Goal: Information Seeking & Learning: Find specific fact

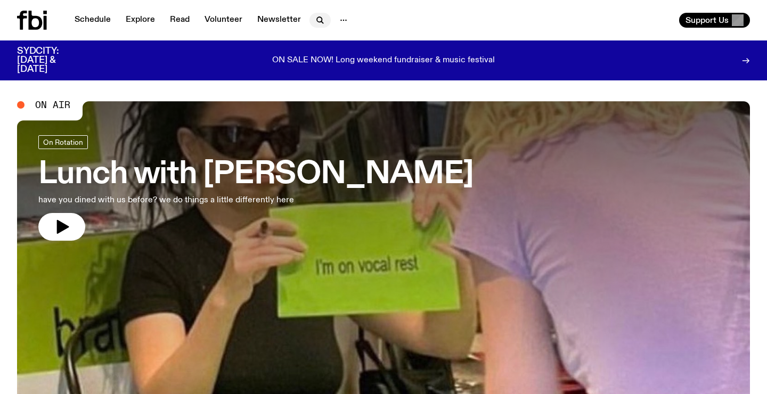
click at [317, 14] on icon "button" at bounding box center [320, 20] width 13 height 13
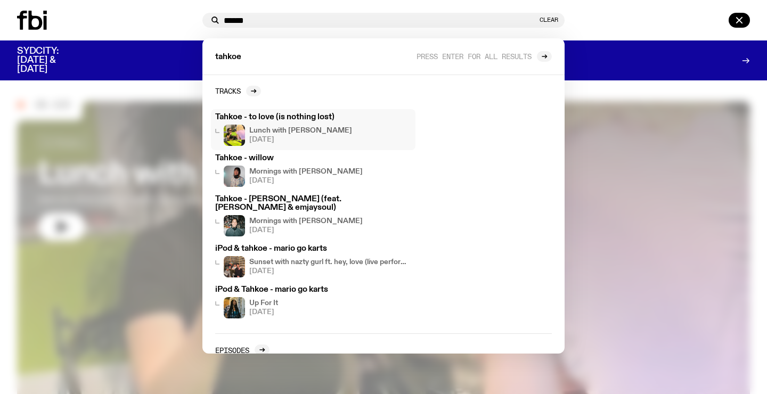
type input "******"
click at [319, 114] on h3 "Tahkoe - to love (is nothing lost)" at bounding box center [313, 118] width 196 height 8
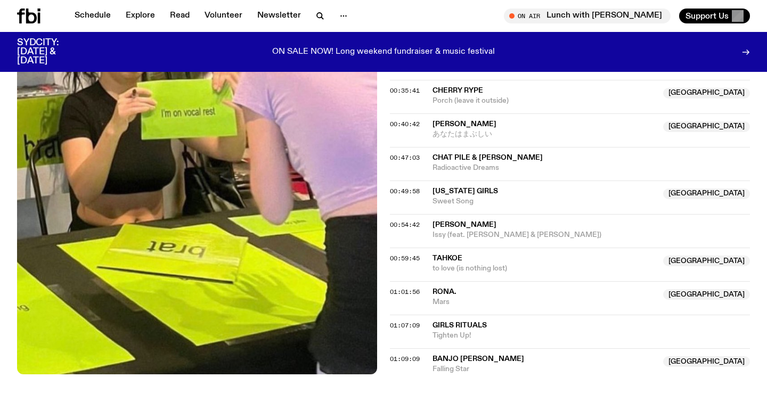
scroll to position [768, 0]
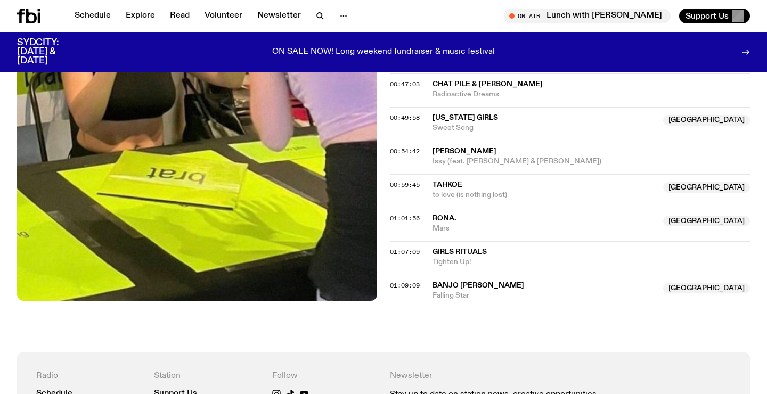
click at [540, 201] on div "00:59:45 Tahkoe NSW to love (is nothing lost) [GEOGRAPHIC_DATA]" at bounding box center [570, 191] width 360 height 34
click at [532, 191] on span "to love (is nothing lost)" at bounding box center [545, 195] width 224 height 10
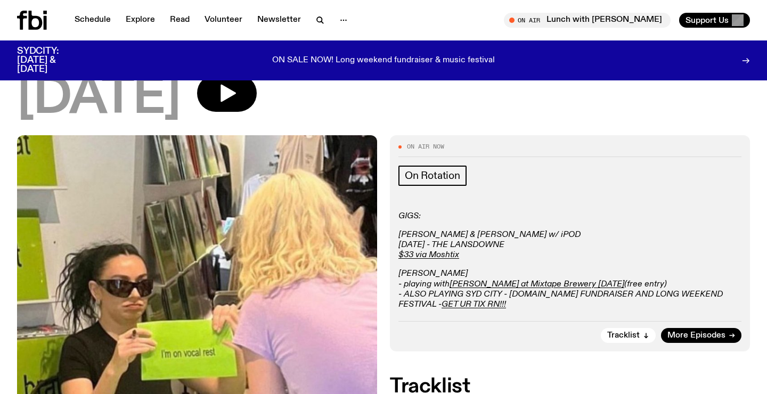
scroll to position [0, 0]
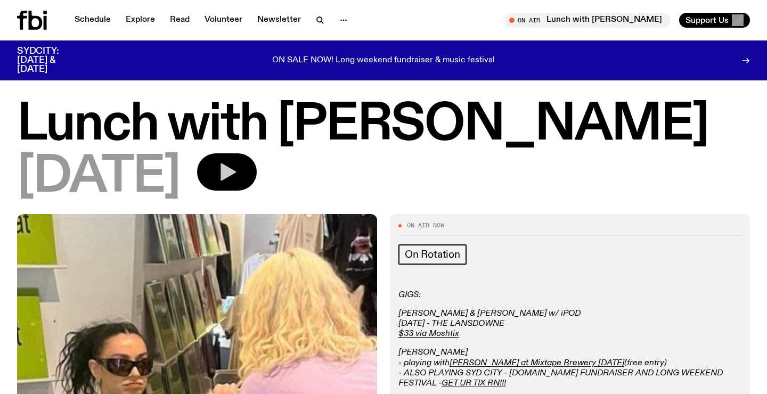
click at [238, 165] on icon "button" at bounding box center [226, 171] width 21 height 21
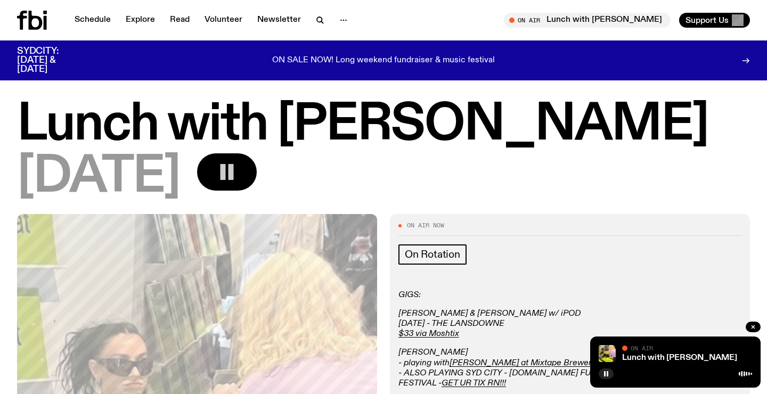
drag, startPoint x: 612, startPoint y: 138, endPoint x: 295, endPoint y: 148, distance: 317.2
click at [294, 148] on h1 "Lunch with [PERSON_NAME]" at bounding box center [383, 125] width 733 height 48
click at [353, 120] on h1 "Lunch with [PERSON_NAME]" at bounding box center [383, 125] width 733 height 48
drag, startPoint x: 648, startPoint y: 123, endPoint x: 283, endPoint y: 137, distance: 364.7
click at [283, 137] on h1 "Lunch with [PERSON_NAME]" at bounding box center [383, 125] width 733 height 48
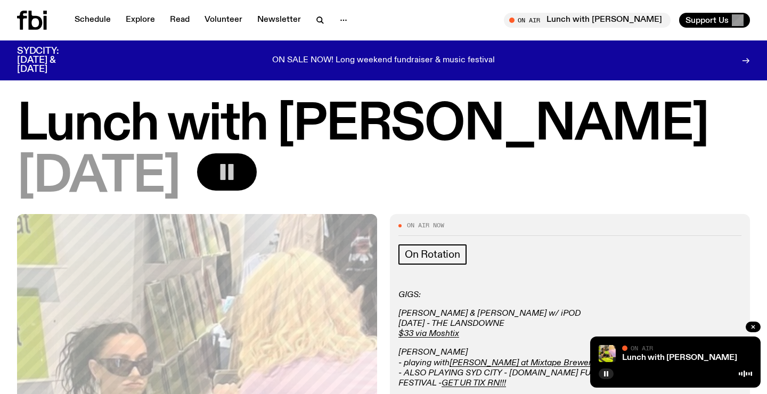
copy h1 "[PERSON_NAME]"
click at [617, 198] on div "[DATE]" at bounding box center [383, 177] width 733 height 48
click at [26, 25] on icon at bounding box center [32, 20] width 30 height 19
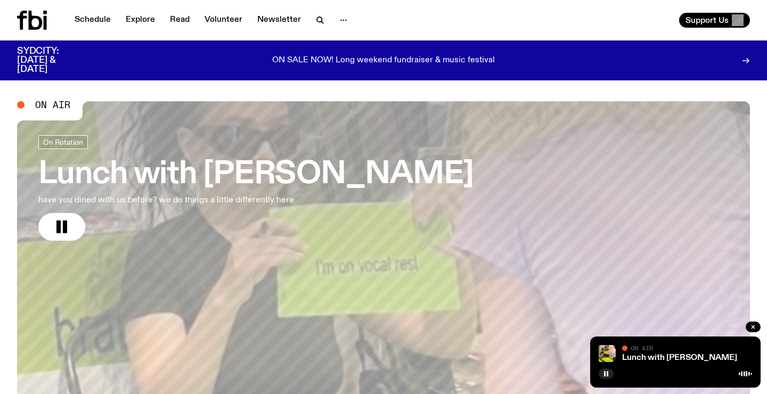
click at [364, 19] on div "Schedule Explore Read Volunteer Newsletter" at bounding box center [198, 20] width 362 height 19
click at [315, 19] on icon "button" at bounding box center [320, 20] width 13 height 13
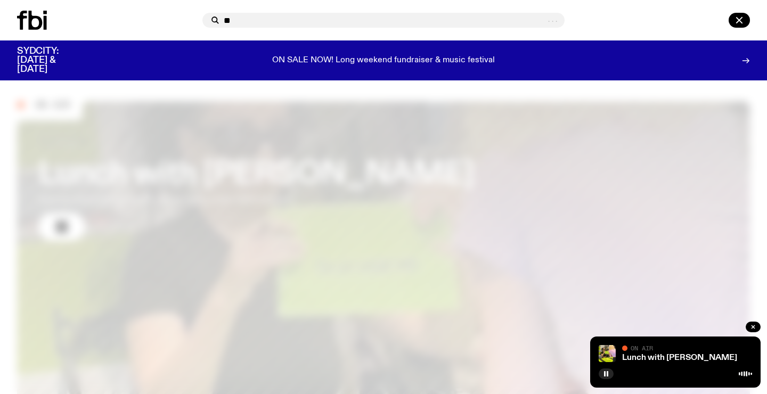
type input "*"
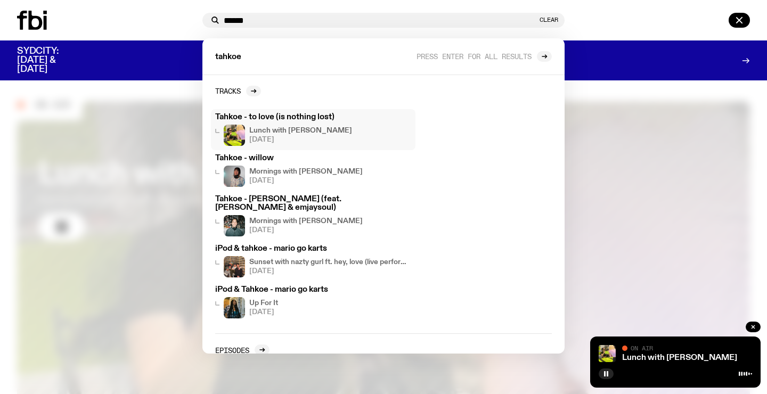
type input "******"
click at [319, 115] on h3 "Tahkoe - to love (is nothing lost)" at bounding box center [313, 118] width 196 height 8
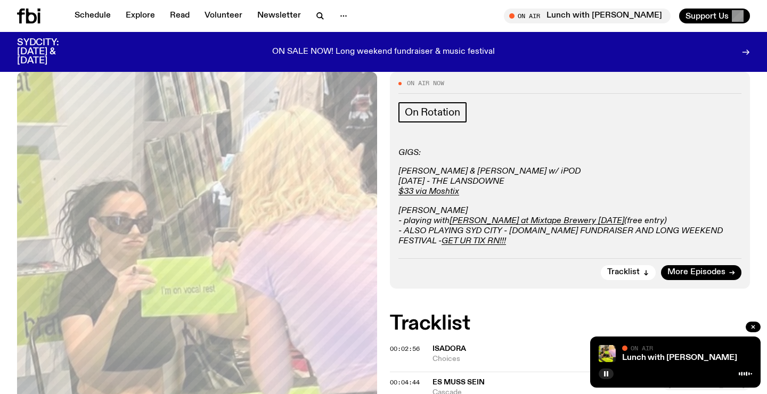
scroll to position [135, 0]
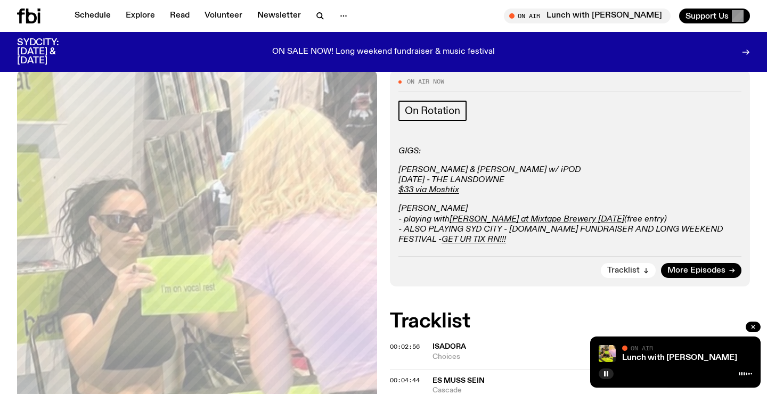
click at [623, 271] on span "Tracklist" at bounding box center [623, 271] width 33 height 8
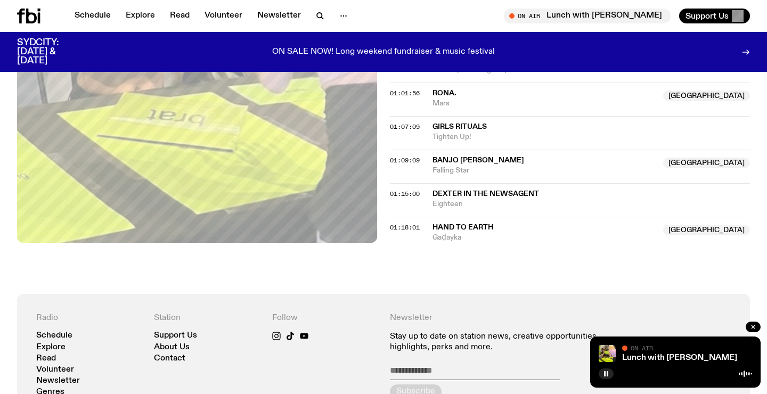
scroll to position [953, 0]
